Goal: Task Accomplishment & Management: Use online tool/utility

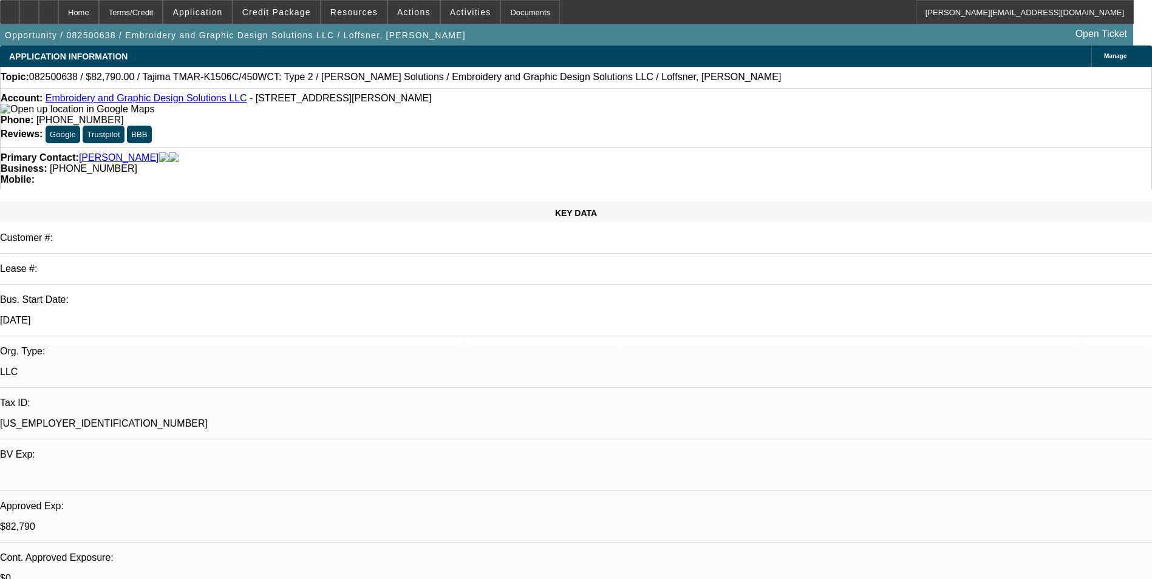
select select "0"
select select "2"
select select "0"
select select "6"
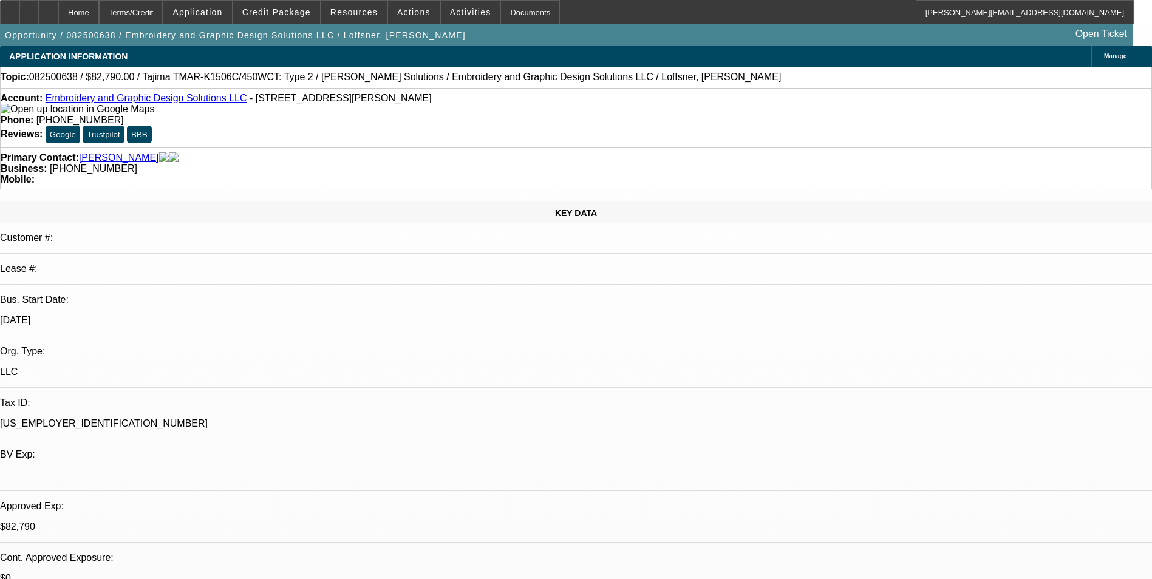
select select "0"
select select "2"
select select "0"
select select "6"
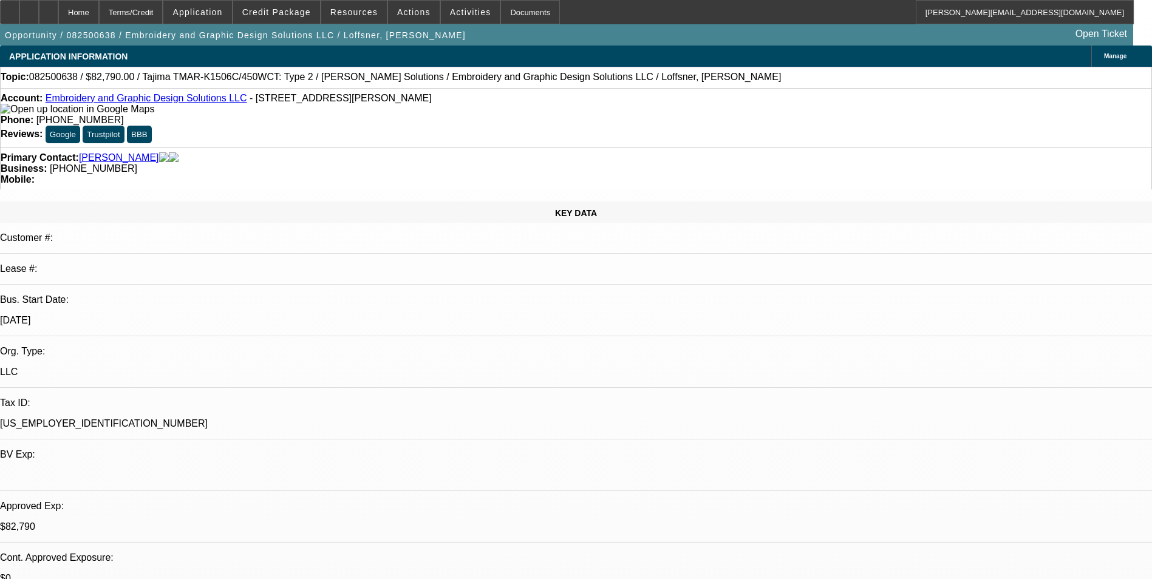
select select "0"
select select "2"
select select "0"
select select "6"
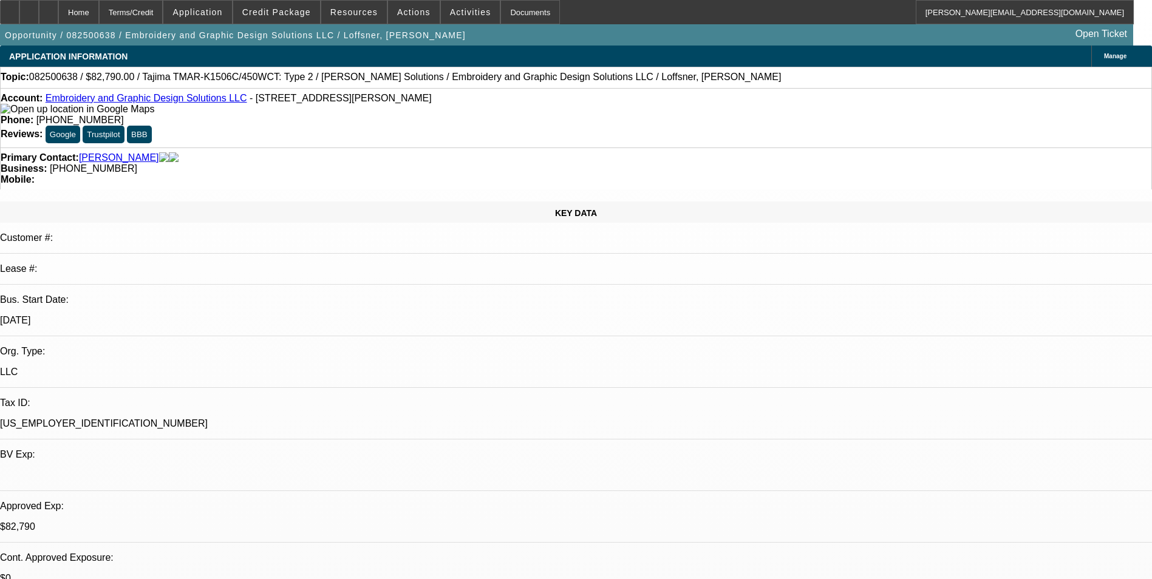
select select "0"
select select "2"
select select "0"
select select "6"
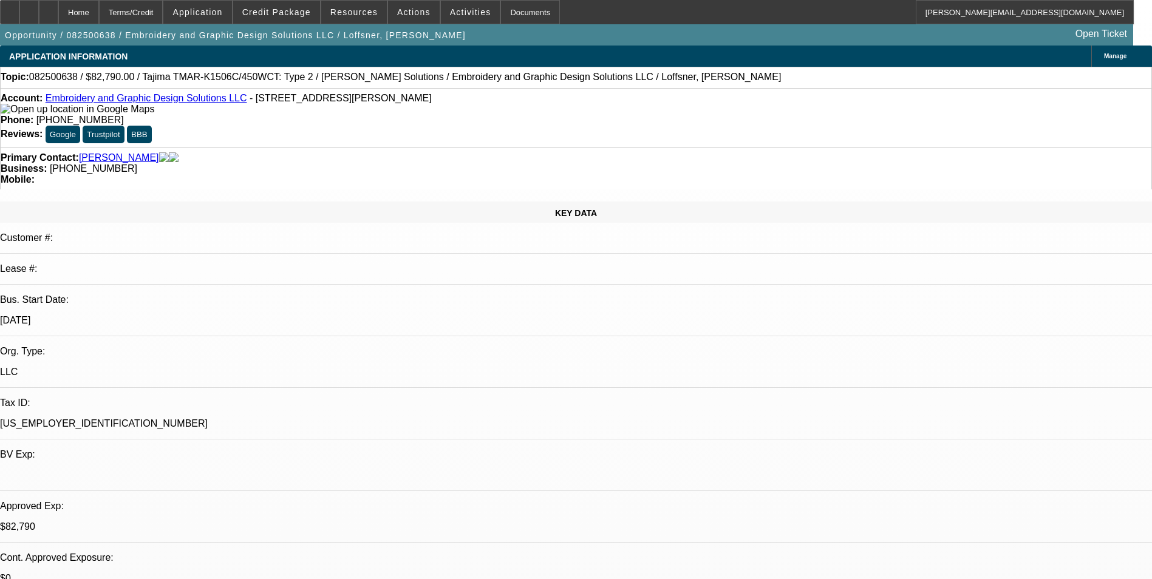
scroll to position [364, 0]
